Goal: Task Accomplishment & Management: Manage account settings

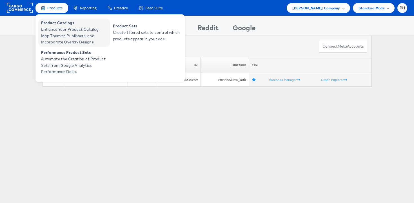
click at [59, 26] on span "Product Catalogs" at bounding box center [75, 23] width 68 height 6
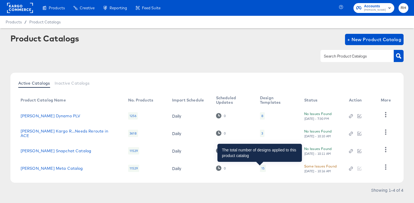
click at [261, 167] on div "15" at bounding box center [262, 168] width 3 height 5
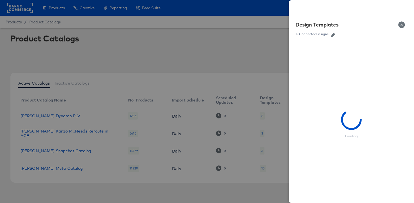
click at [334, 35] on icon "button" at bounding box center [333, 35] width 4 height 4
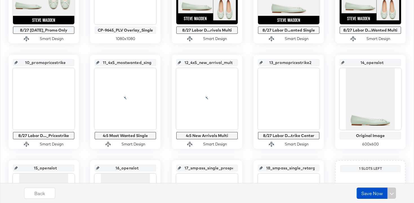
scroll to position [291, 0]
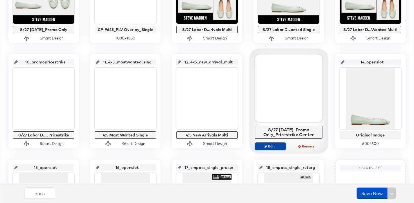
click at [272, 144] on span "Edit" at bounding box center [271, 146] width 26 height 4
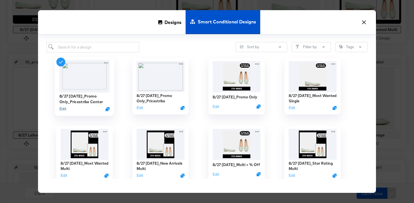
click at [63, 110] on button "Edit" at bounding box center [62, 108] width 7 height 5
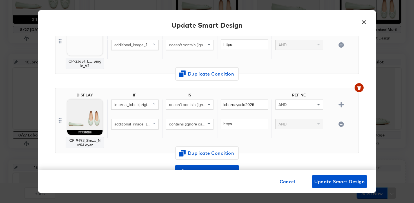
scroll to position [50, 0]
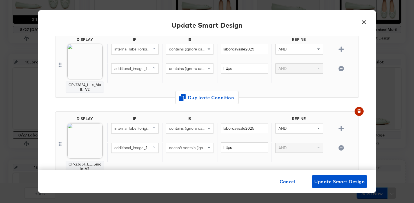
click at [364, 24] on button "×" at bounding box center [364, 21] width 10 height 10
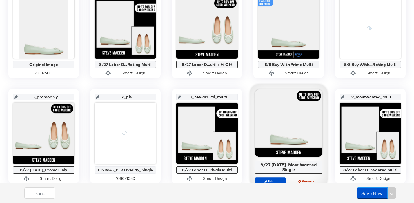
scroll to position [0, 0]
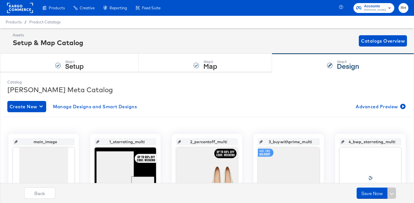
click at [21, 6] on rect at bounding box center [20, 8] width 26 height 10
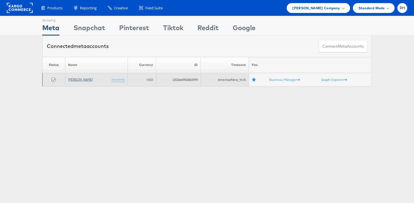
click at [77, 78] on link "[PERSON_NAME]" at bounding box center [80, 79] width 25 height 4
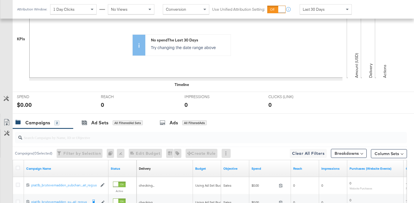
scroll to position [159, 0]
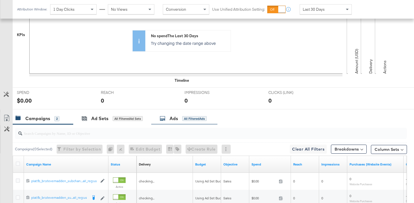
click at [180, 115] on div "Ads All Filtered Ads" at bounding box center [184, 118] width 66 height 12
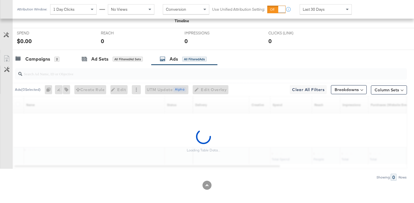
scroll to position [221, 0]
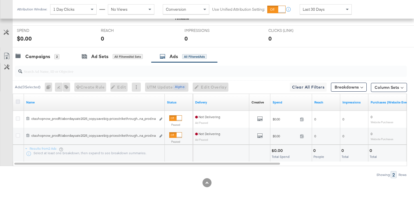
click at [18, 101] on icon at bounding box center [18, 101] width 4 height 4
click at [0, 0] on input "checkbox" at bounding box center [0, 0] width 0 height 0
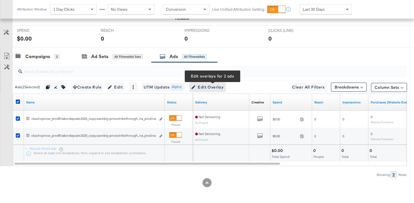
click at [218, 86] on span "Edit Overlay Edit overlays for 2 ads" at bounding box center [207, 87] width 32 height 7
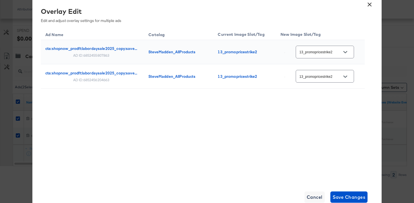
click at [370, 5] on button "×" at bounding box center [370, 3] width 10 height 10
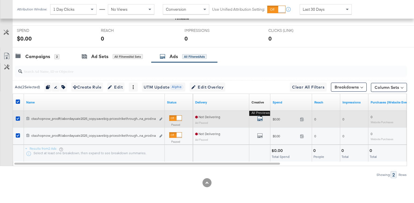
click at [261, 118] on icon "default" at bounding box center [260, 119] width 6 height 6
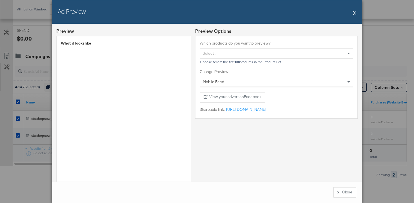
click at [355, 14] on button "X" at bounding box center [354, 12] width 3 height 11
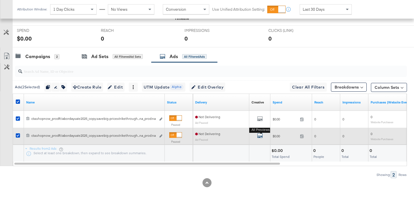
click at [262, 135] on icon "default" at bounding box center [260, 136] width 6 height 6
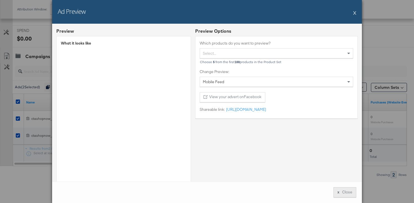
click at [341, 193] on button "x Close" at bounding box center [345, 192] width 23 height 10
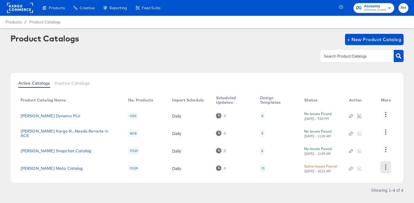
click at [387, 163] on button "button" at bounding box center [386, 166] width 10 height 11
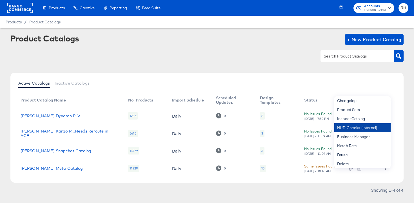
click at [362, 127] on div "HUD Checks (Internal)" at bounding box center [362, 127] width 56 height 9
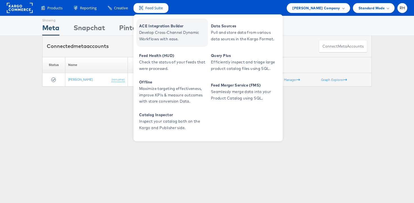
click at [160, 29] on span "ACE Integration Builder" at bounding box center [173, 26] width 68 height 6
click at [155, 31] on span "Develop Cross-Channel Dynamic Workflows with ease." at bounding box center [173, 35] width 68 height 13
click at [157, 26] on span "ACE Integration Builder" at bounding box center [173, 26] width 68 height 6
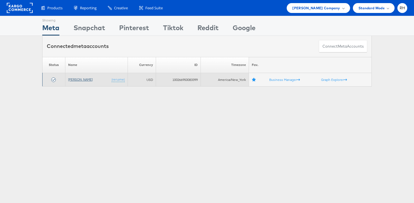
click at [82, 81] on link "[PERSON_NAME]" at bounding box center [80, 79] width 25 height 4
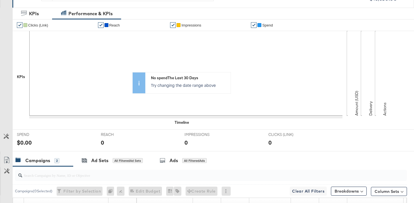
scroll to position [193, 0]
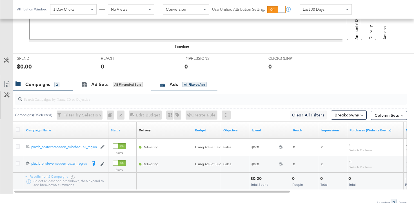
click at [184, 86] on div "All Filtered Ads" at bounding box center [194, 84] width 25 height 5
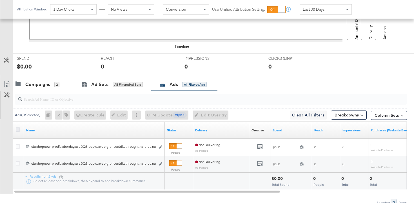
click at [17, 130] on icon at bounding box center [18, 129] width 4 height 4
click at [0, 0] on input "checkbox" at bounding box center [0, 0] width 0 height 0
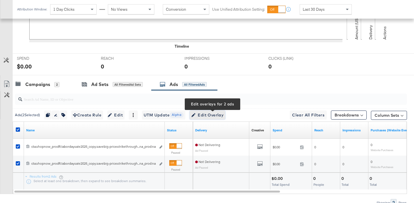
click at [208, 117] on span "Edit Overlay Edit overlays for 2 ads" at bounding box center [207, 115] width 32 height 7
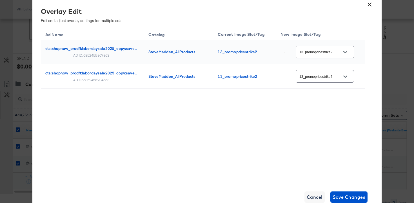
click at [369, 5] on button "×" at bounding box center [370, 3] width 10 height 10
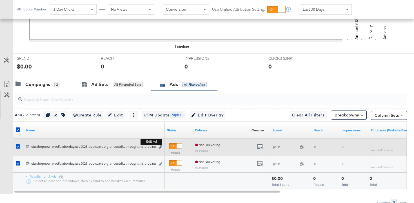
click at [160, 147] on icon "link" at bounding box center [160, 146] width 3 height 3
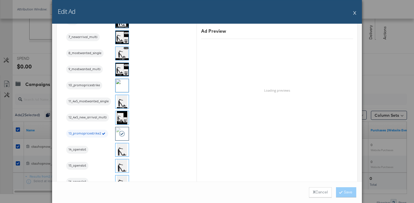
scroll to position [739, 0]
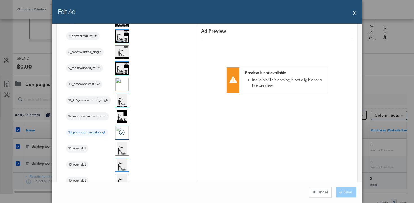
click at [354, 15] on button "X" at bounding box center [354, 12] width 3 height 11
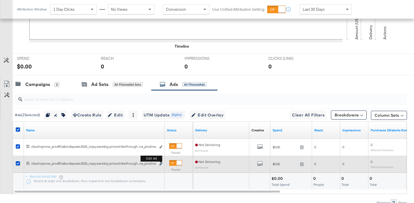
click at [161, 164] on icon "link" at bounding box center [160, 163] width 3 height 3
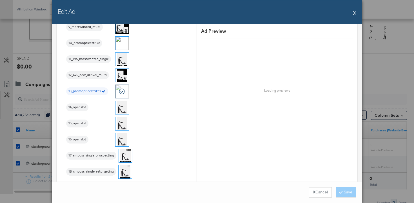
scroll to position [833, 0]
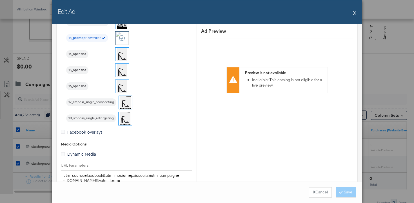
click at [356, 13] on button "X" at bounding box center [354, 12] width 3 height 11
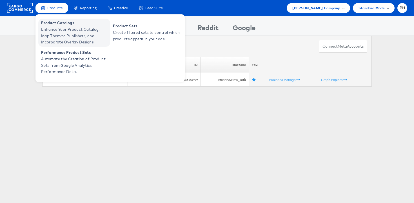
click at [56, 30] on span "Enhance Your Product Catalog, Map Them to Publishers, and Incorporate Overlay D…" at bounding box center [75, 35] width 68 height 19
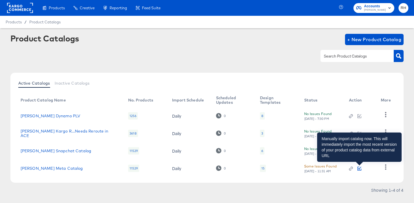
click at [359, 168] on icon "button" at bounding box center [359, 168] width 3 height 3
click at [360, 170] on icon "button" at bounding box center [360, 169] width 4 height 4
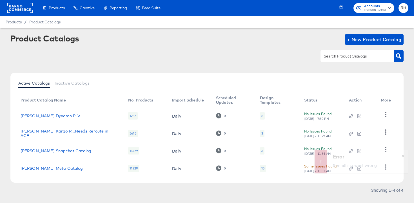
click at [402, 156] on span "×" at bounding box center [403, 155] width 3 height 6
